Goal: Use online tool/utility: Use online tool/utility

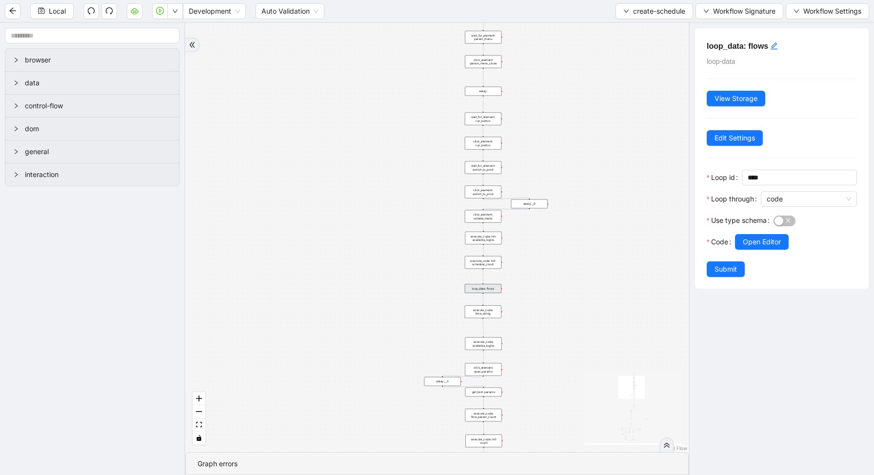
click at [551, 330] on div "loopFrom exitFrom fallback enable_retry has_error is_selected fallback create_s…" at bounding box center [436, 237] width 503 height 429
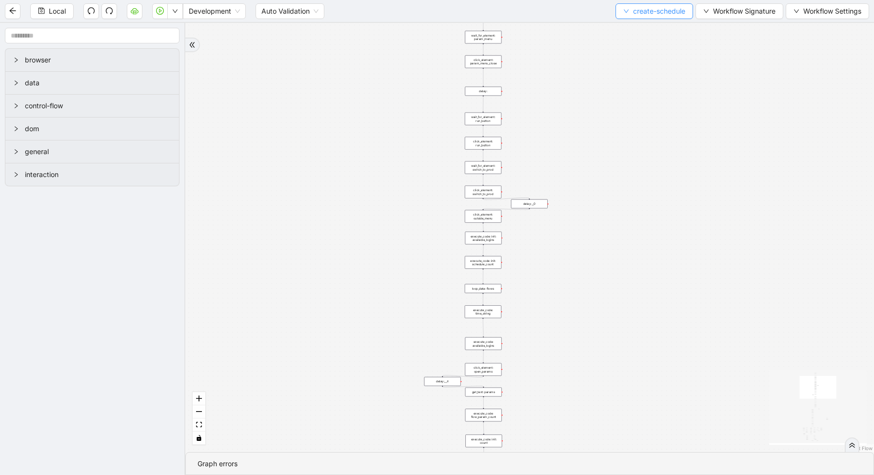
click at [633, 16] on span "create-schedule" at bounding box center [659, 11] width 52 height 11
click at [629, 35] on span "Select" at bounding box center [651, 30] width 62 height 11
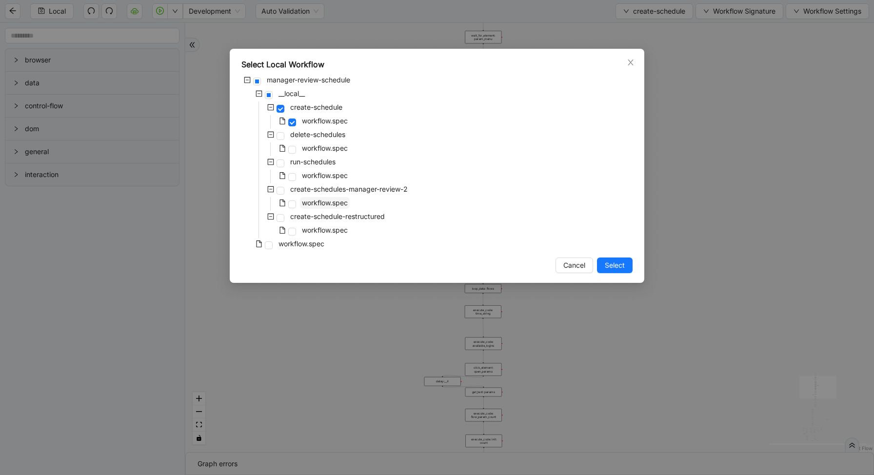
click at [319, 200] on span "workflow.spec" at bounding box center [325, 202] width 46 height 8
click at [320, 180] on span "workflow.spec" at bounding box center [325, 176] width 50 height 12
click at [612, 269] on span "Select" at bounding box center [614, 265] width 20 height 11
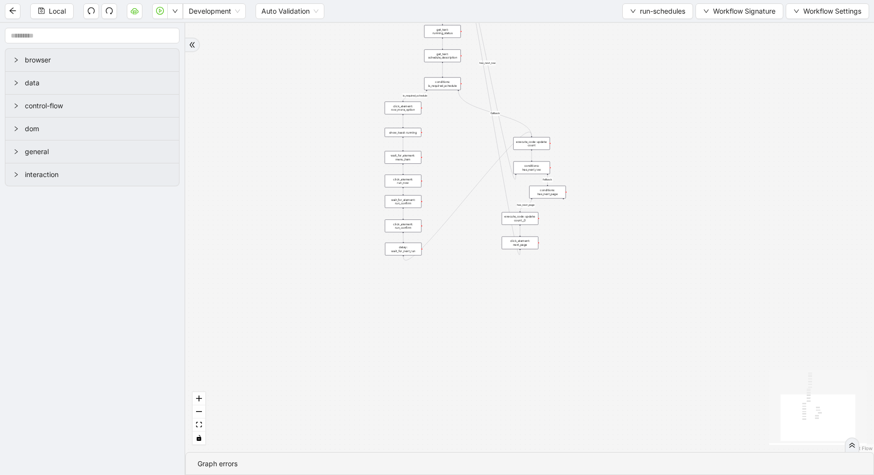
click at [447, 88] on div "conditions: is_required_schedule" at bounding box center [442, 84] width 37 height 13
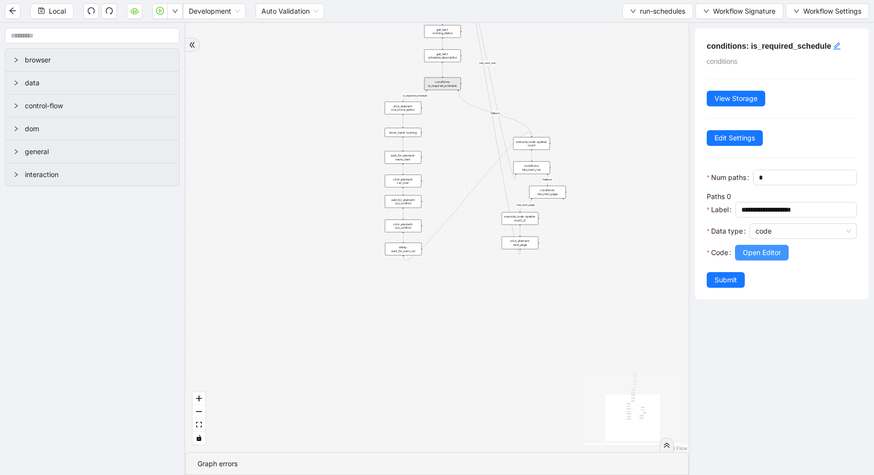
click at [765, 246] on button "Open Editor" at bounding box center [762, 253] width 54 height 16
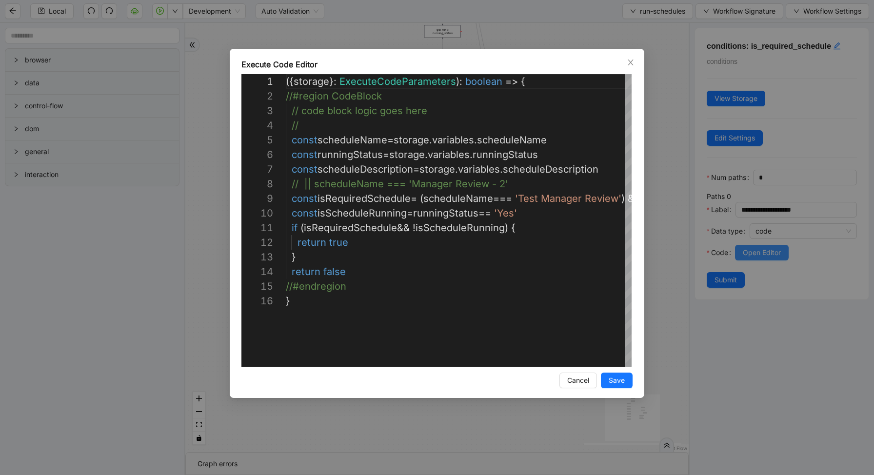
scroll to position [146, 0]
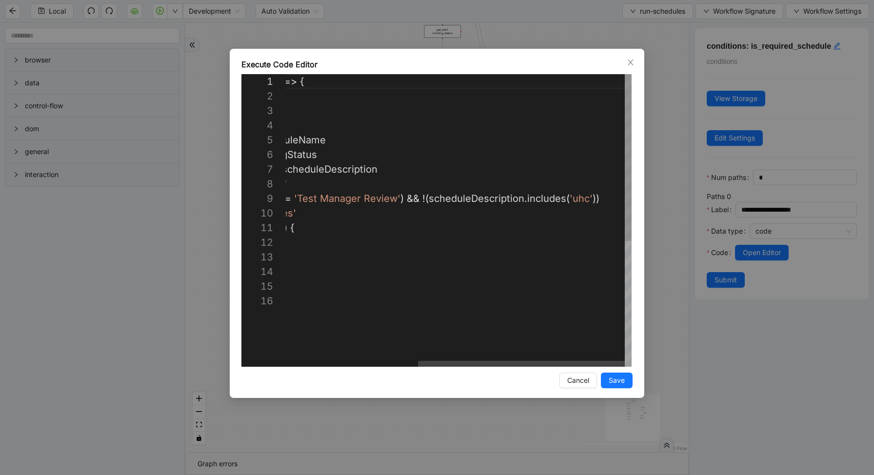
click at [431, 200] on div "({ storage }: ExecuteCodeParameters ): boolean => { //#region CodeBlock // code…" at bounding box center [348, 330] width 566 height 512
click at [597, 196] on div "({ storage }: ExecuteCodeParameters ): boolean => { //#region CodeBlock // code…" at bounding box center [349, 330] width 564 height 512
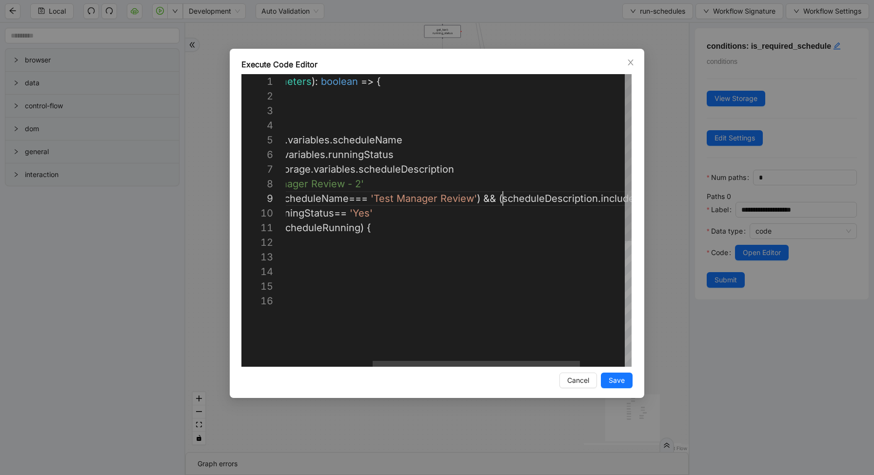
click at [503, 198] on div "({ storage }: ExecuteCodeParameters ): boolean => { //#region CodeBlock // code…" at bounding box center [423, 330] width 564 height 512
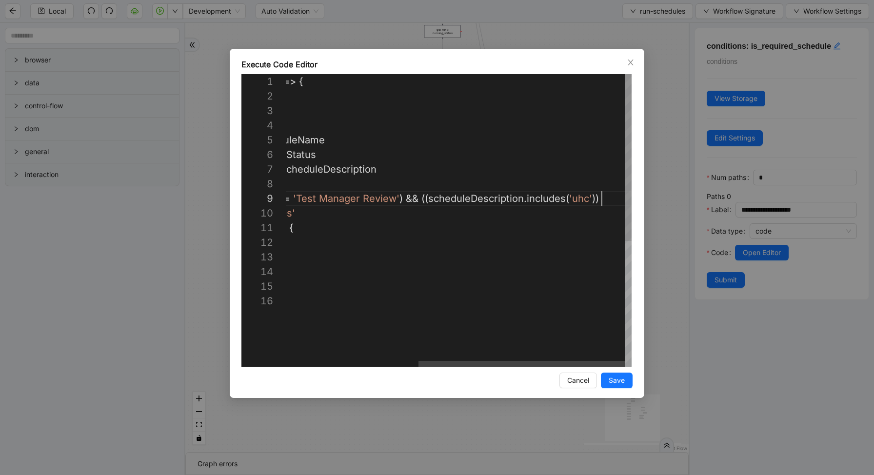
click at [604, 199] on div "({ storage }: ExecuteCodeParameters ): boolean => { //#region CodeBlock // code…" at bounding box center [347, 330] width 567 height 512
click at [585, 197] on div "({ storage }: ExecuteCodeParameters ): boolean => { //#region CodeBlock // code…" at bounding box center [351, 330] width 583 height 512
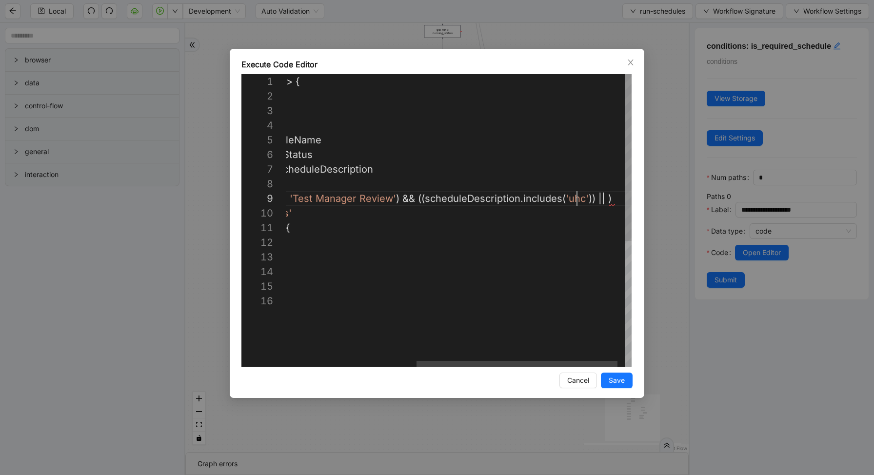
click at [577, 197] on div "({ storage }: ExecuteCodeParameters ): boolean => { //#region CodeBlock // code…" at bounding box center [351, 330] width 583 height 512
drag, startPoint x: 424, startPoint y: 197, endPoint x: 609, endPoint y: 193, distance: 184.8
click at [599, 201] on div "({ storage }: ExecuteCodeParameters ): boolean => { //#region CodeBlock // code…" at bounding box center [334, 330] width 595 height 512
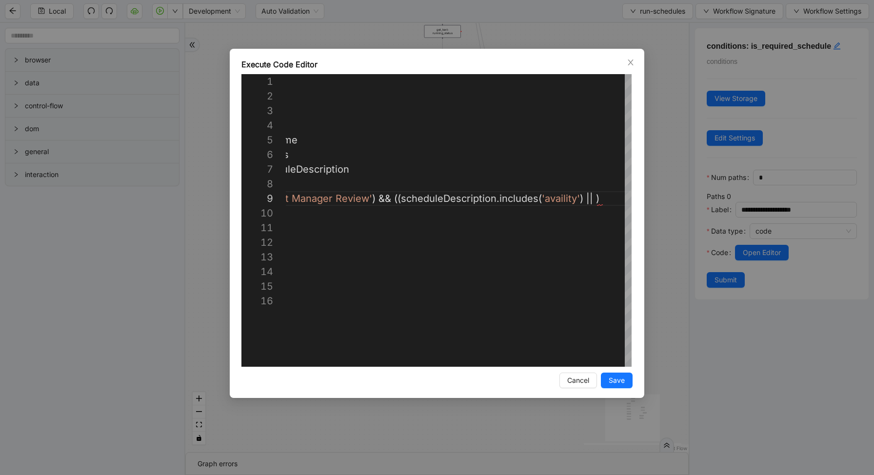
paste textarea "**********"
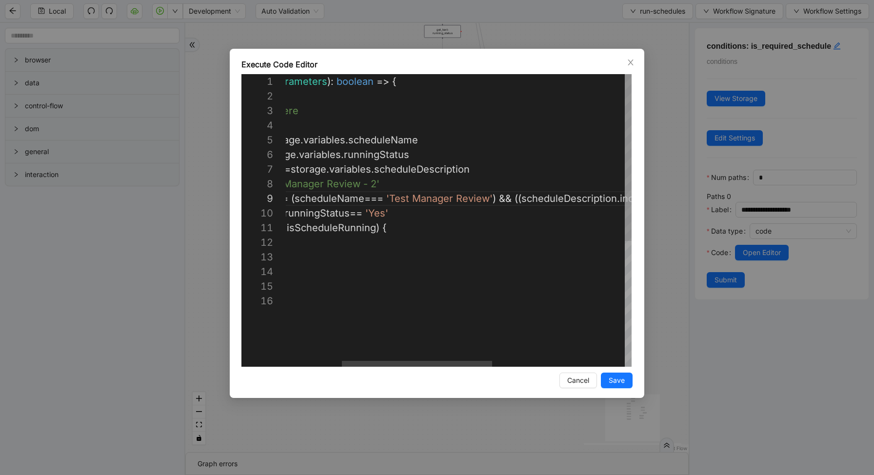
click at [524, 198] on div "({ storage }: ExecuteCodeParameters ): boolean => { //#region CodeBlock // code…" at bounding box center [546, 330] width 779 height 512
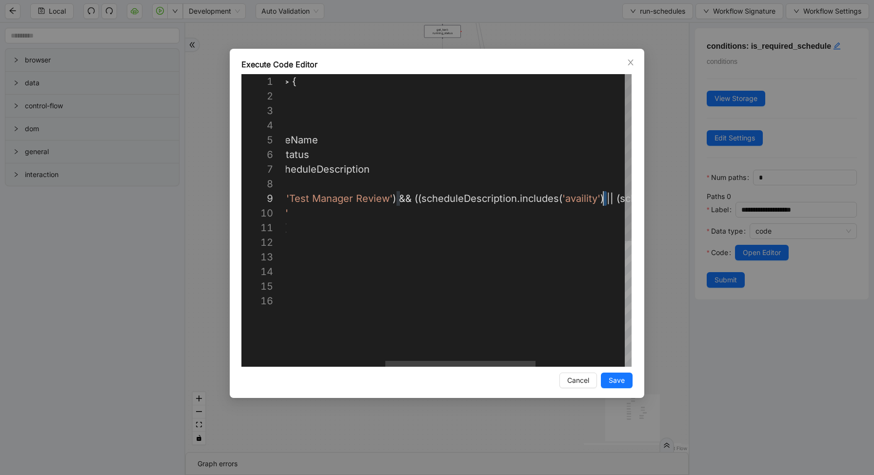
drag, startPoint x: 605, startPoint y: 198, endPoint x: 553, endPoint y: 198, distance: 52.2
click at [441, 201] on div "({ storage }: ExecuteCodeParameters ): boolean => { //#region CodeBlock // code…" at bounding box center [267, 330] width 776 height 512
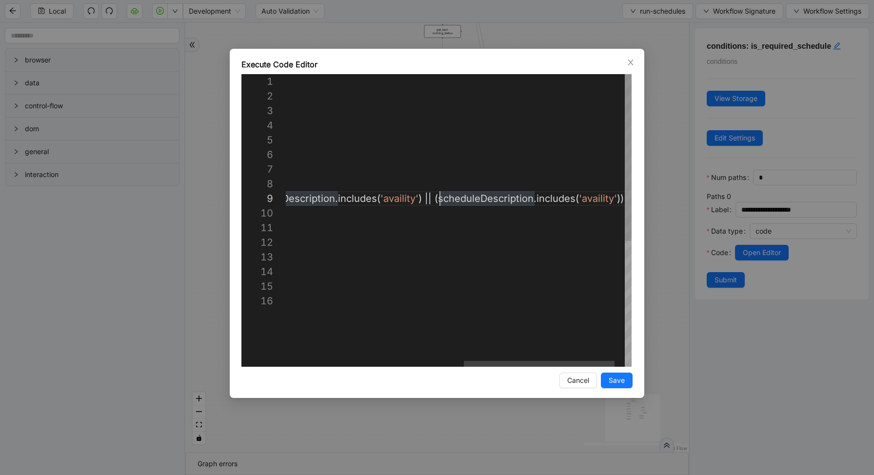
scroll to position [117, 558]
click at [387, 201] on div "({ storage }: ExecuteCodeParameters ): boolean => { //#region CodeBlock // code…" at bounding box center [412, 330] width 772 height 512
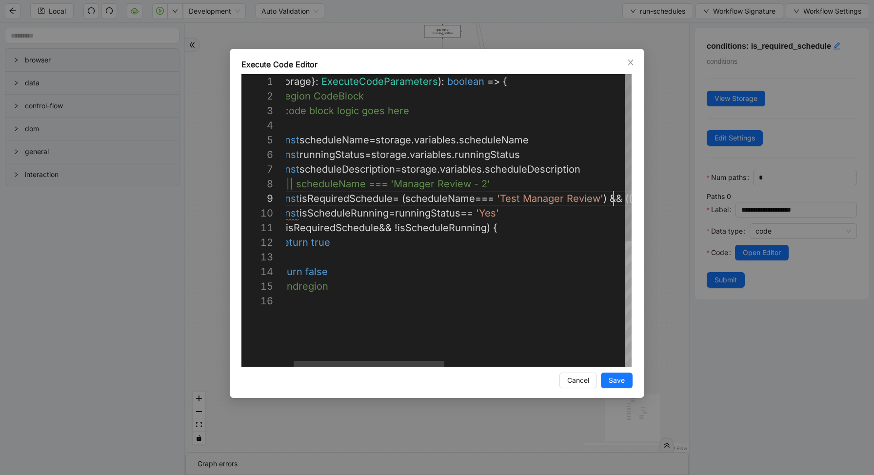
click at [614, 200] on div "({ storage }: ExecuteCodeParameters ): boolean => { //#region CodeBlock // code…" at bounding box center [656, 330] width 776 height 512
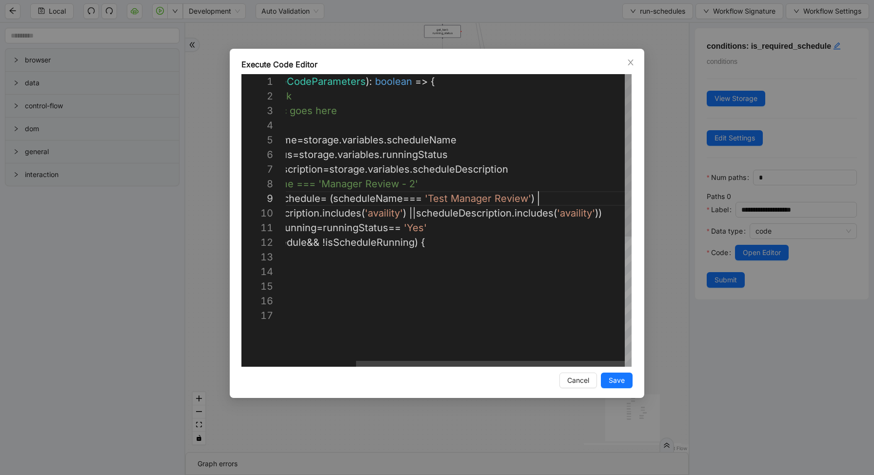
click at [547, 198] on div "({ storage }: ExecuteCodeParameters ): boolean => { //#region CodeBlock // code…" at bounding box center [413, 337] width 436 height 526
click at [338, 198] on div "({ storage }: ExecuteCodeParameters ): boolean => { //#region CodeBlock // code…" at bounding box center [413, 337] width 436 height 526
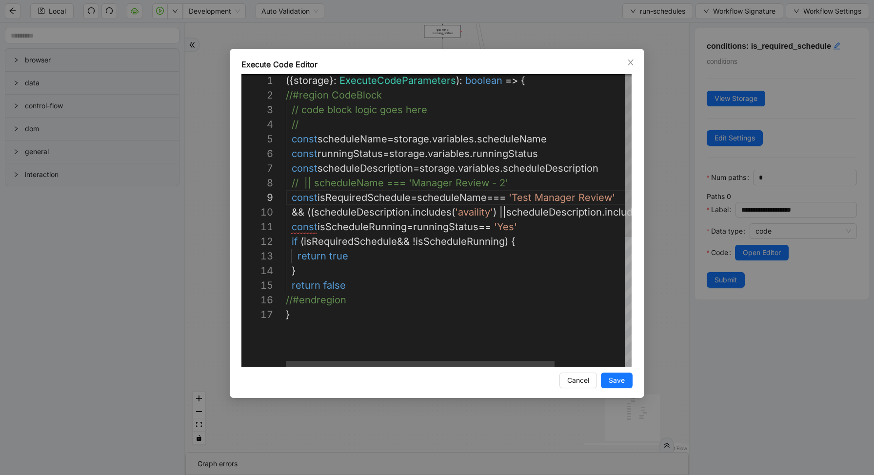
click at [294, 214] on div "({ storage }: ExecuteCodeParameters ): boolean => { //#region CodeBlock // code…" at bounding box center [504, 336] width 436 height 526
click at [310, 210] on div "({ storage }: ExecuteCodeParameters ): boolean => { //#region CodeBlock // code…" at bounding box center [504, 336] width 436 height 526
click at [291, 215] on div "({ storage }: ExecuteCodeParameters ): boolean => { //#region CodeBlock // code…" at bounding box center [502, 336] width 432 height 526
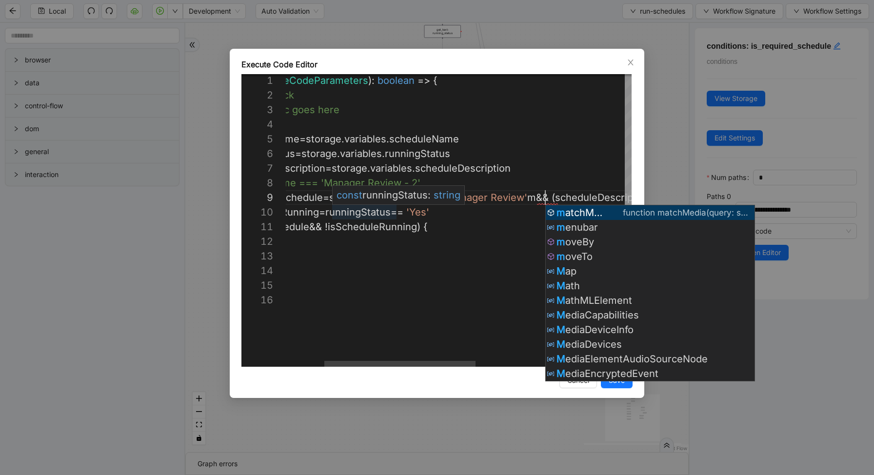
scroll to position [117, 339]
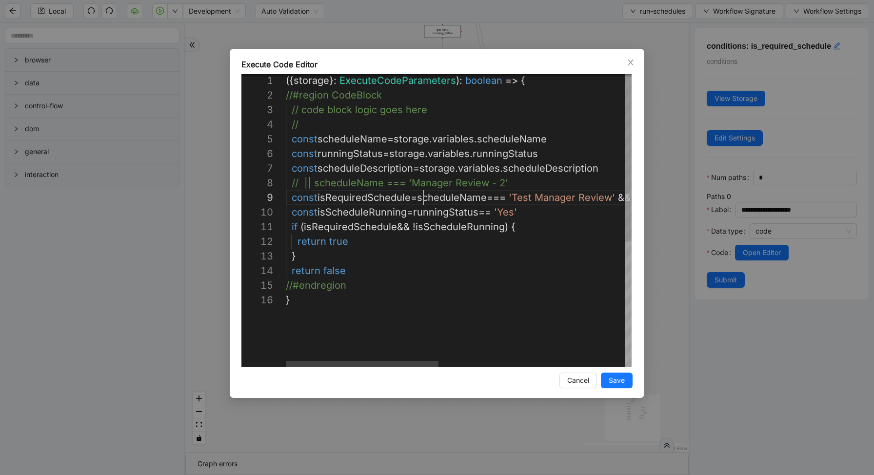
click at [424, 195] on div "({ storage }: ExecuteCodeParameters ): boolean => { //#region CodeBlock // code…" at bounding box center [668, 329] width 765 height 512
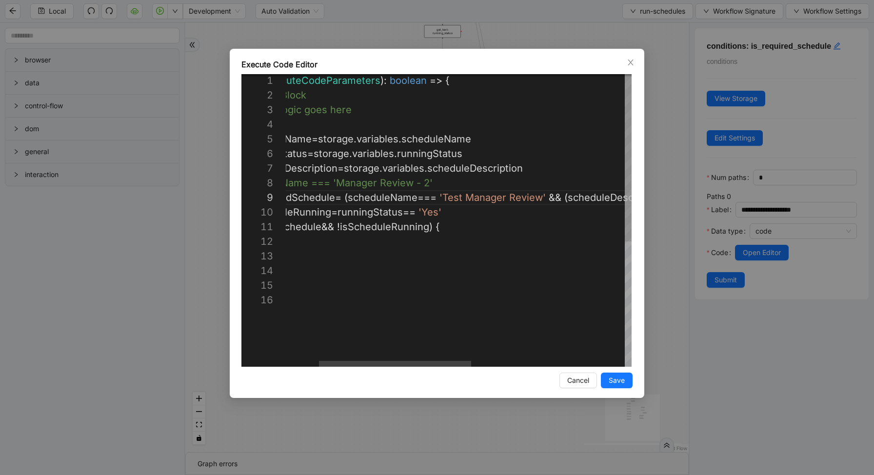
click at [549, 198] on div "({ storage }: ExecuteCodeParameters ): boolean => { //#region CodeBlock // code…" at bounding box center [594, 329] width 769 height 512
type textarea "**********"
click at [619, 385] on span "Save" at bounding box center [616, 380] width 16 height 11
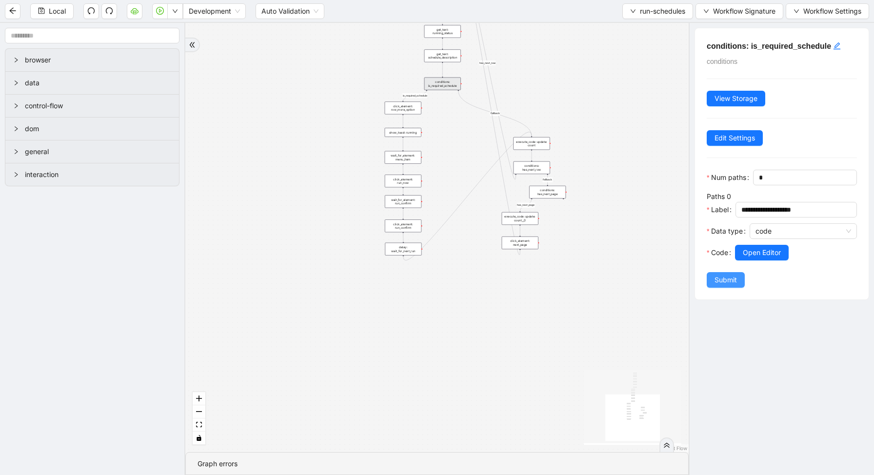
click at [725, 285] on button "Submit" at bounding box center [725, 280] width 38 height 16
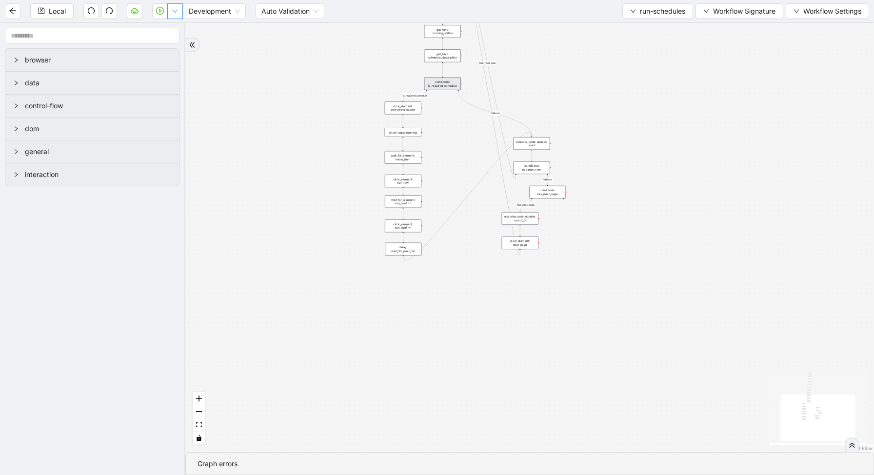
click at [176, 7] on button "button" at bounding box center [175, 11] width 16 height 16
click at [174, 27] on span "Run local workflow" at bounding box center [143, 30] width 59 height 11
